Goal: Information Seeking & Learning: Find specific fact

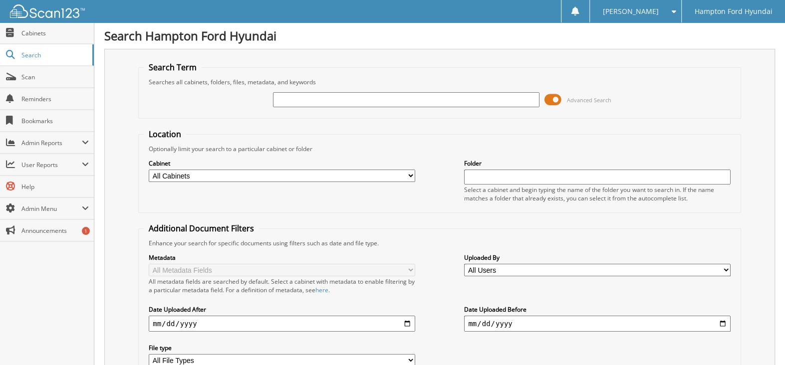
click at [297, 97] on input "text" at bounding box center [406, 99] width 267 height 15
type input "38196"
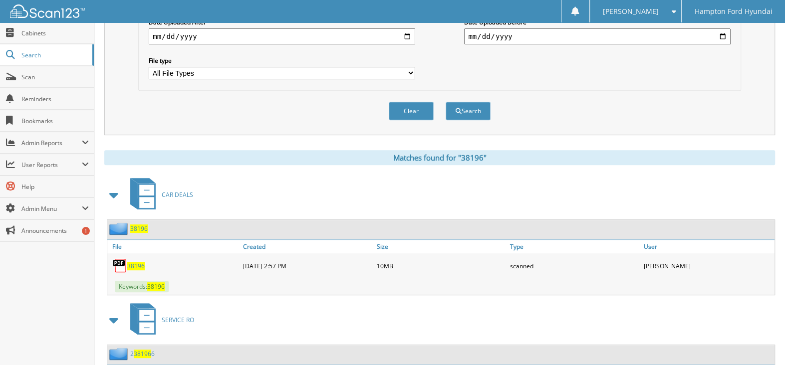
scroll to position [399, 0]
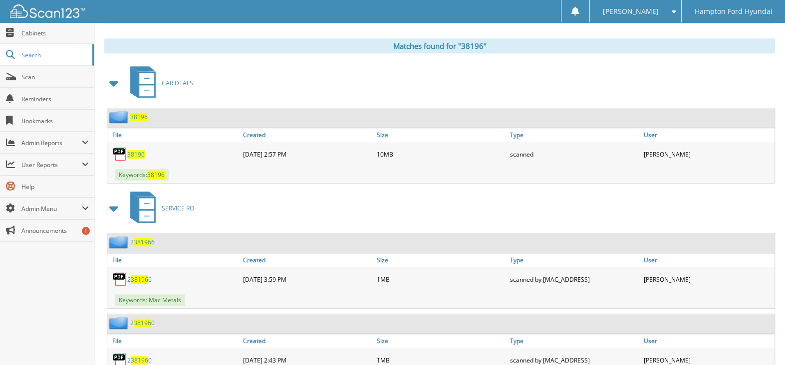
click at [131, 150] on span "38196" at bounding box center [135, 154] width 17 height 8
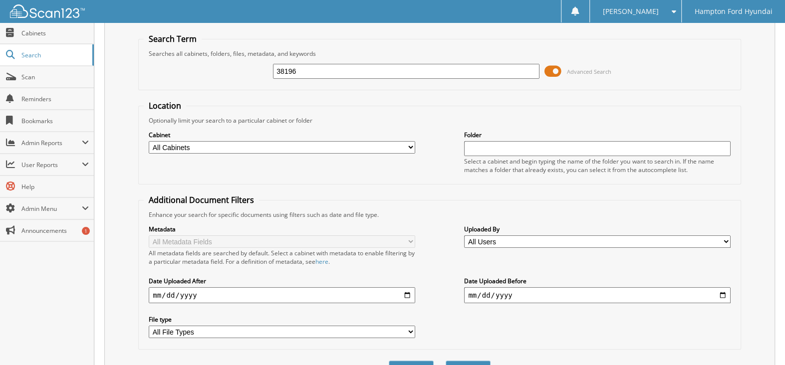
scroll to position [0, 0]
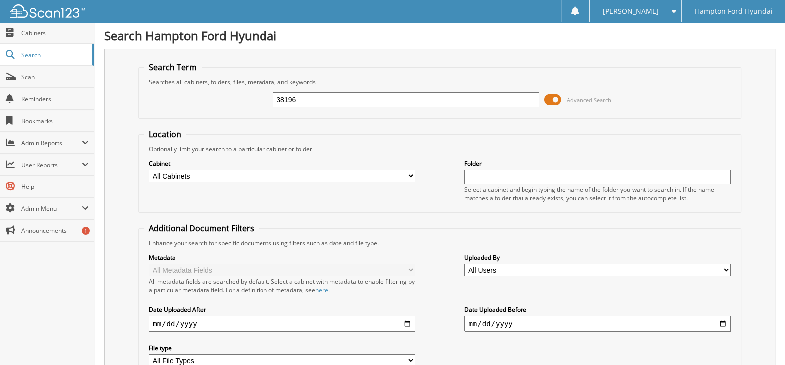
click at [300, 98] on input "38196" at bounding box center [406, 99] width 267 height 15
type input "37768"
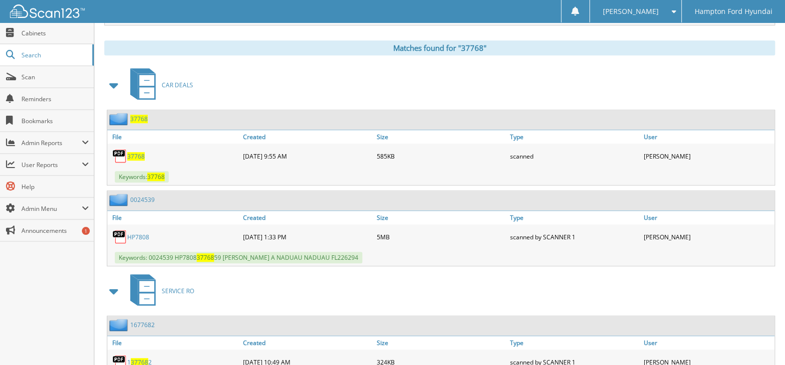
scroll to position [399, 0]
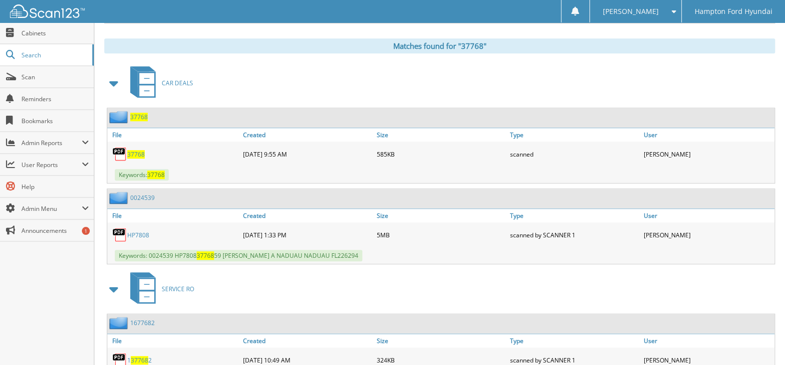
click at [123, 147] on img at bounding box center [119, 154] width 15 height 15
click at [123, 148] on img at bounding box center [119, 154] width 15 height 15
click at [135, 150] on span "37768" at bounding box center [135, 154] width 17 height 8
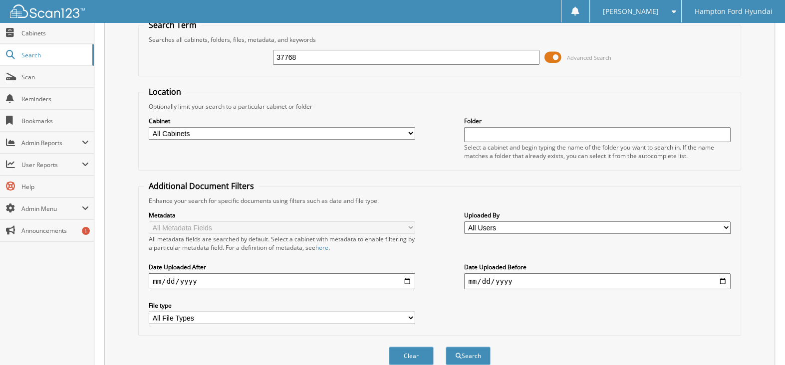
scroll to position [0, 0]
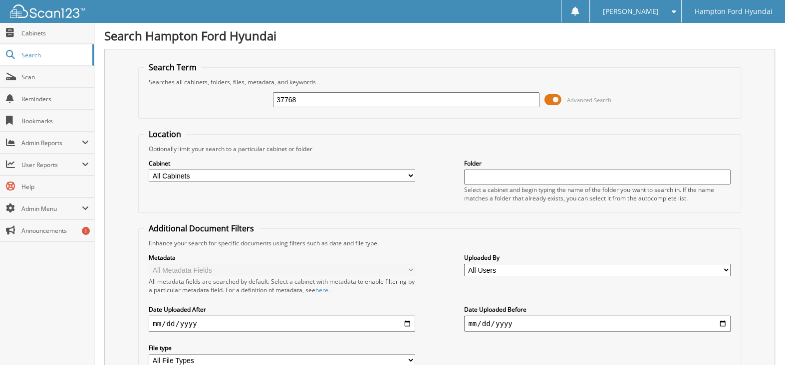
click at [329, 93] on input "37768" at bounding box center [406, 99] width 267 height 15
type input "38700"
click at [317, 102] on input "38700" at bounding box center [406, 99] width 267 height 15
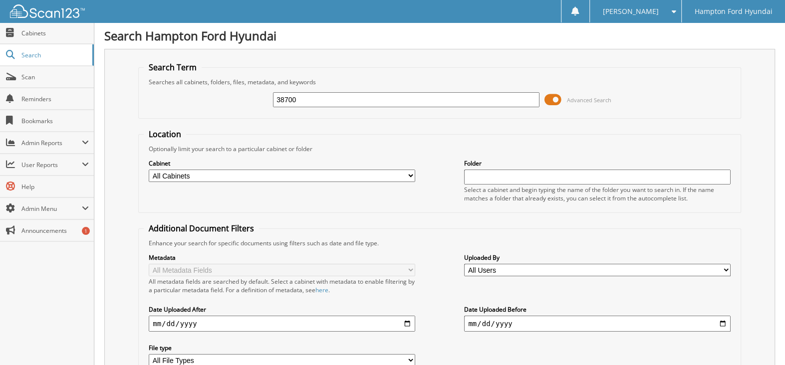
click at [317, 102] on input "38700" at bounding box center [406, 99] width 267 height 15
type input "38196"
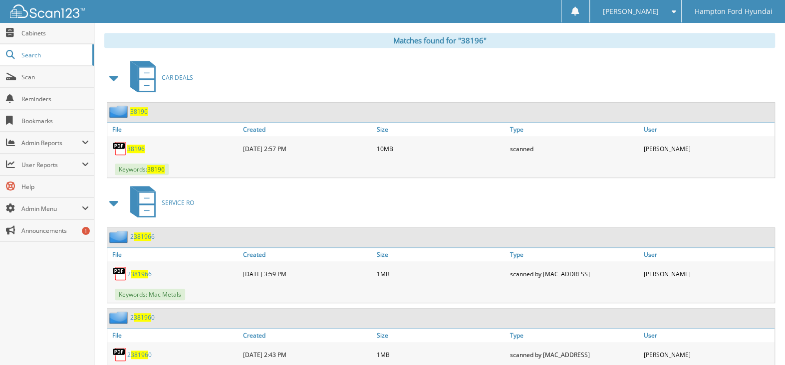
scroll to position [449, 0]
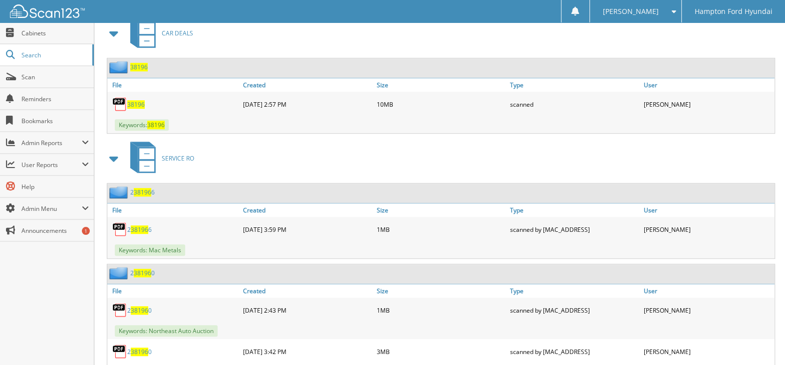
click at [134, 100] on span "38196" at bounding box center [135, 104] width 17 height 8
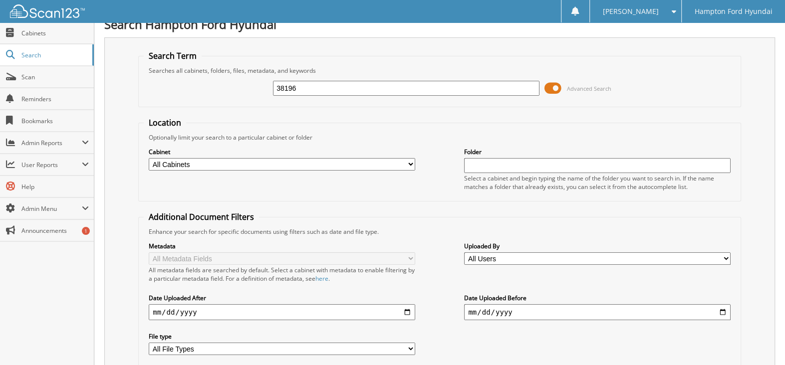
scroll to position [0, 0]
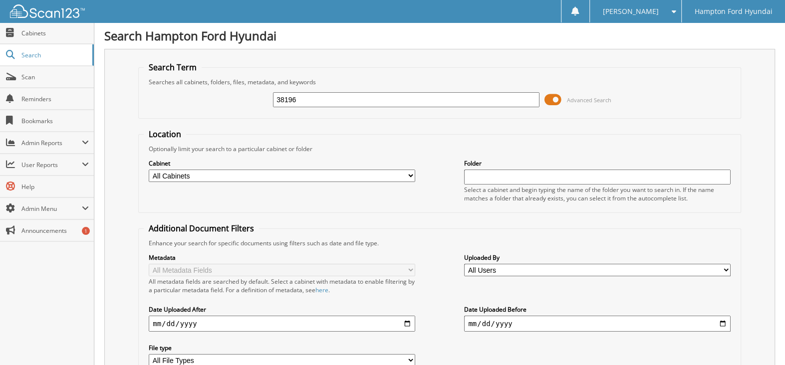
click at [300, 97] on input "38196" at bounding box center [406, 99] width 267 height 15
type input "3"
type input "37802"
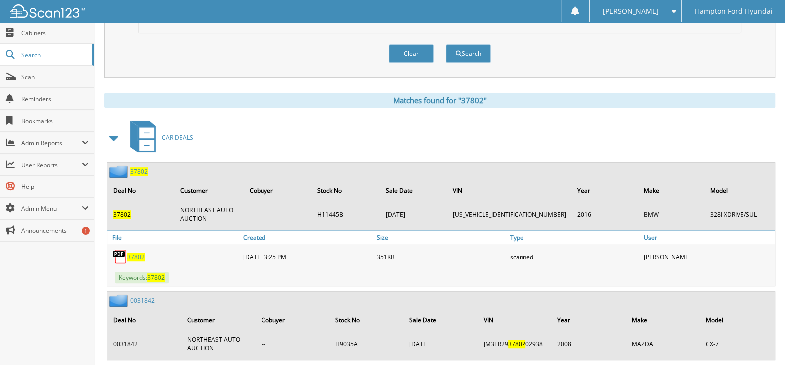
scroll to position [349, 0]
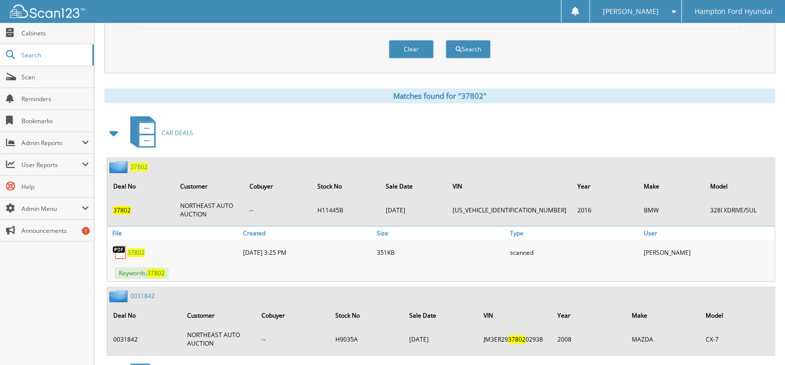
click at [136, 249] on span "37802" at bounding box center [135, 253] width 17 height 8
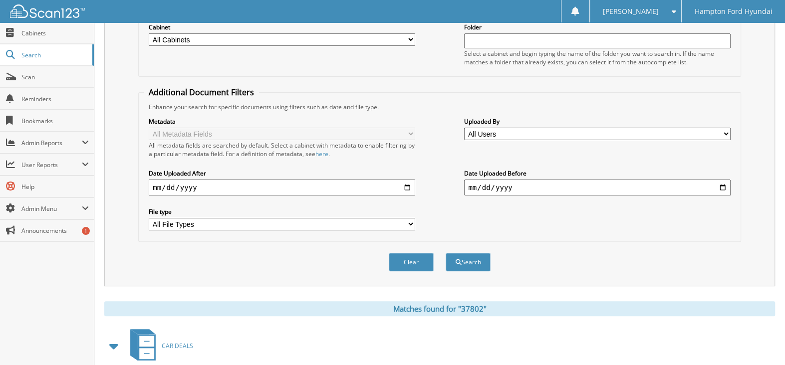
scroll to position [0, 0]
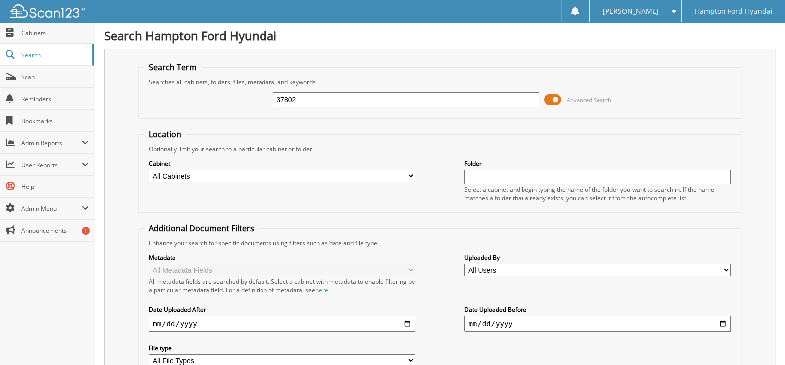
click at [323, 100] on input "37802" at bounding box center [406, 99] width 267 height 15
type input "38794"
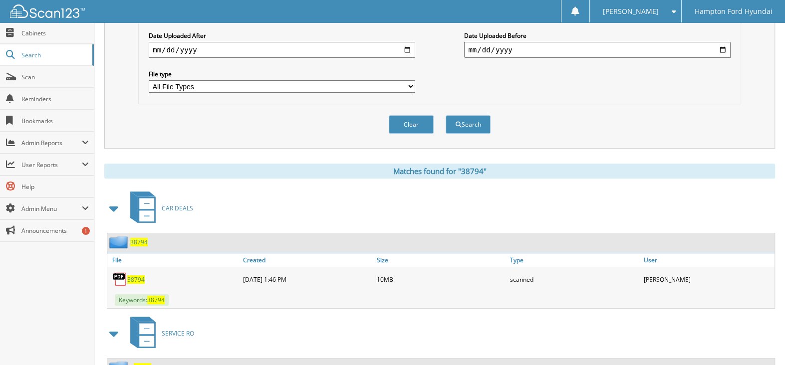
scroll to position [300, 0]
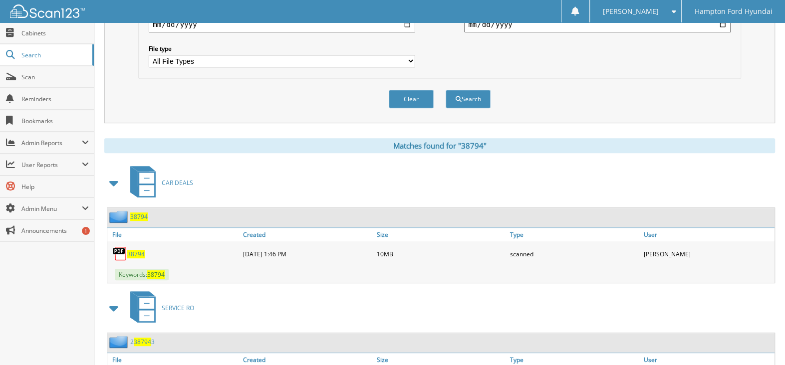
click at [134, 250] on span "38794" at bounding box center [135, 254] width 17 height 8
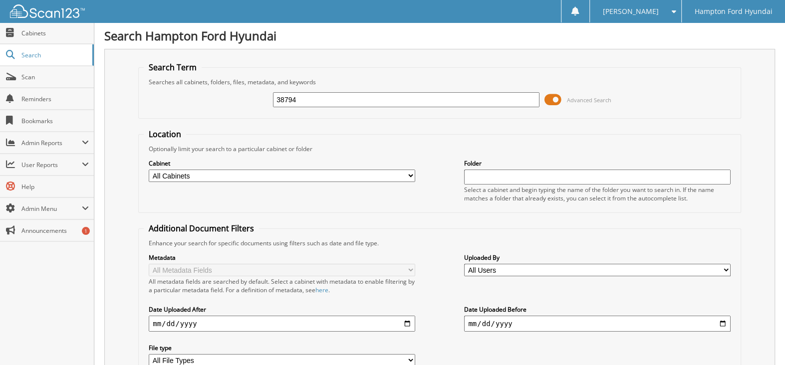
click at [314, 98] on input "38794" at bounding box center [406, 99] width 267 height 15
type input "37680"
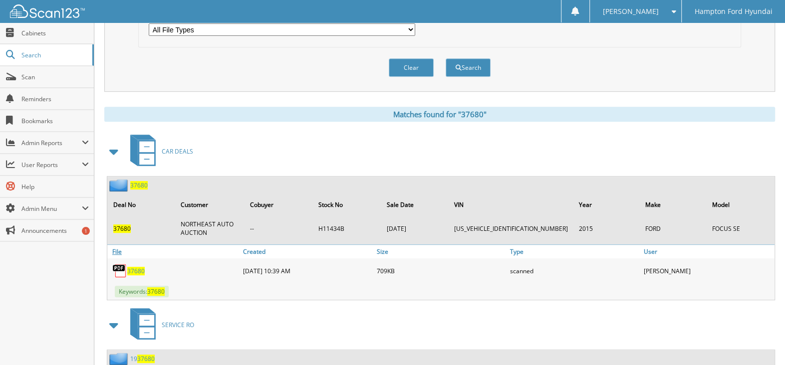
scroll to position [349, 0]
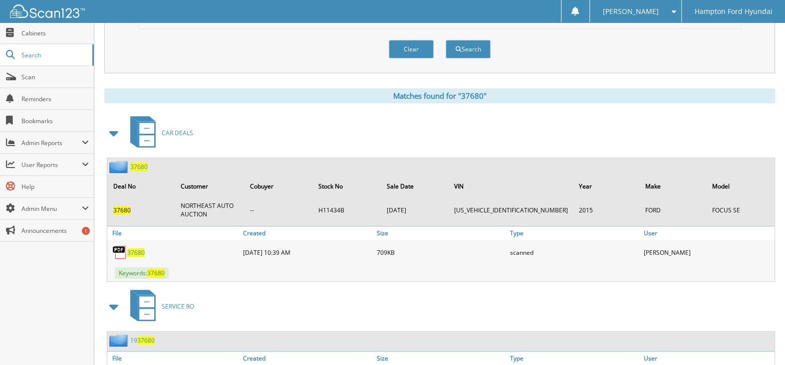
click at [118, 245] on img at bounding box center [119, 252] width 15 height 15
click at [121, 206] on span "37680" at bounding box center [121, 210] width 17 height 8
click at [123, 245] on img at bounding box center [119, 252] width 15 height 15
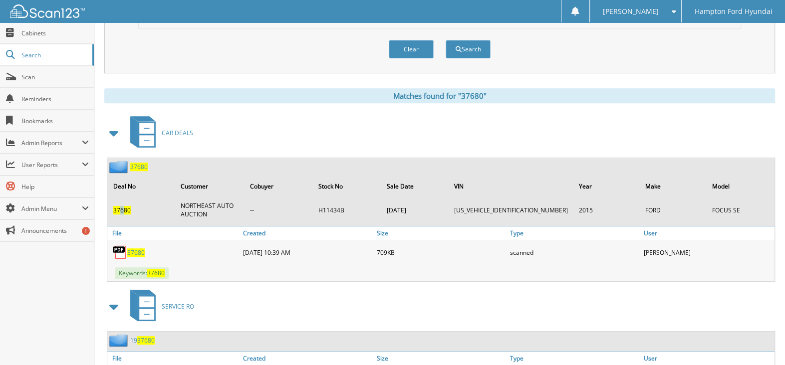
click at [134, 249] on span "37680" at bounding box center [135, 253] width 17 height 8
